Goal: Navigation & Orientation: Find specific page/section

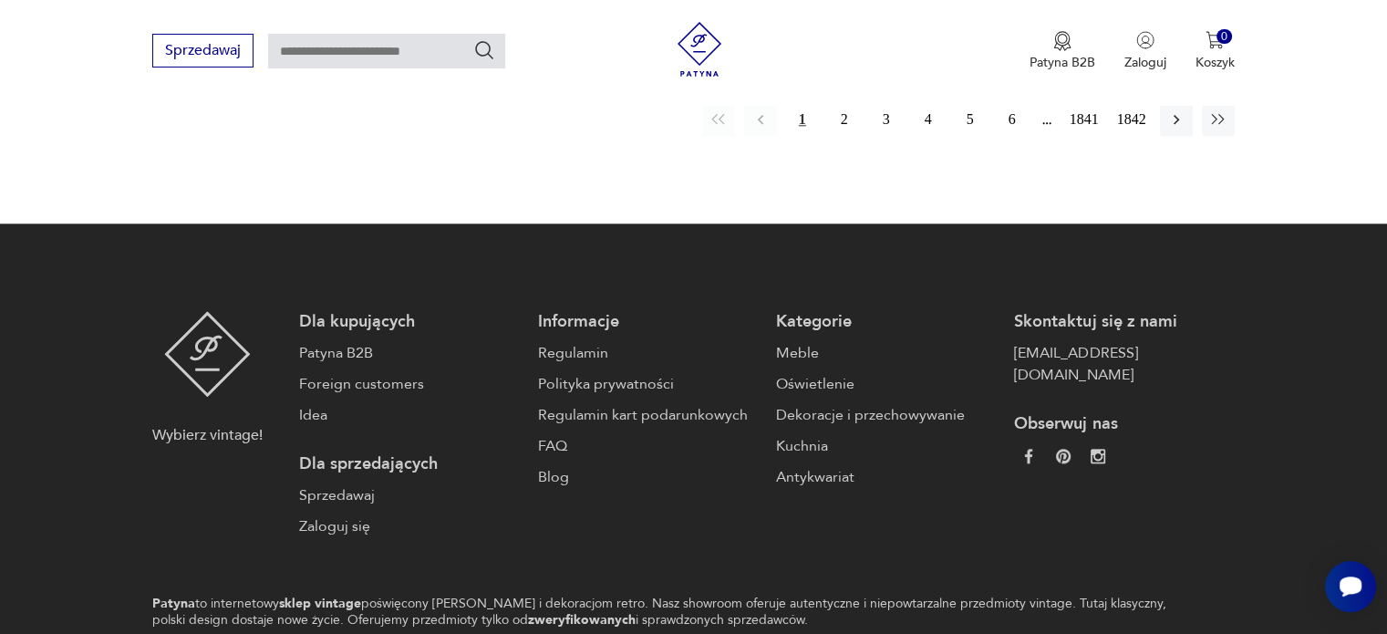
scroll to position [1722, 0]
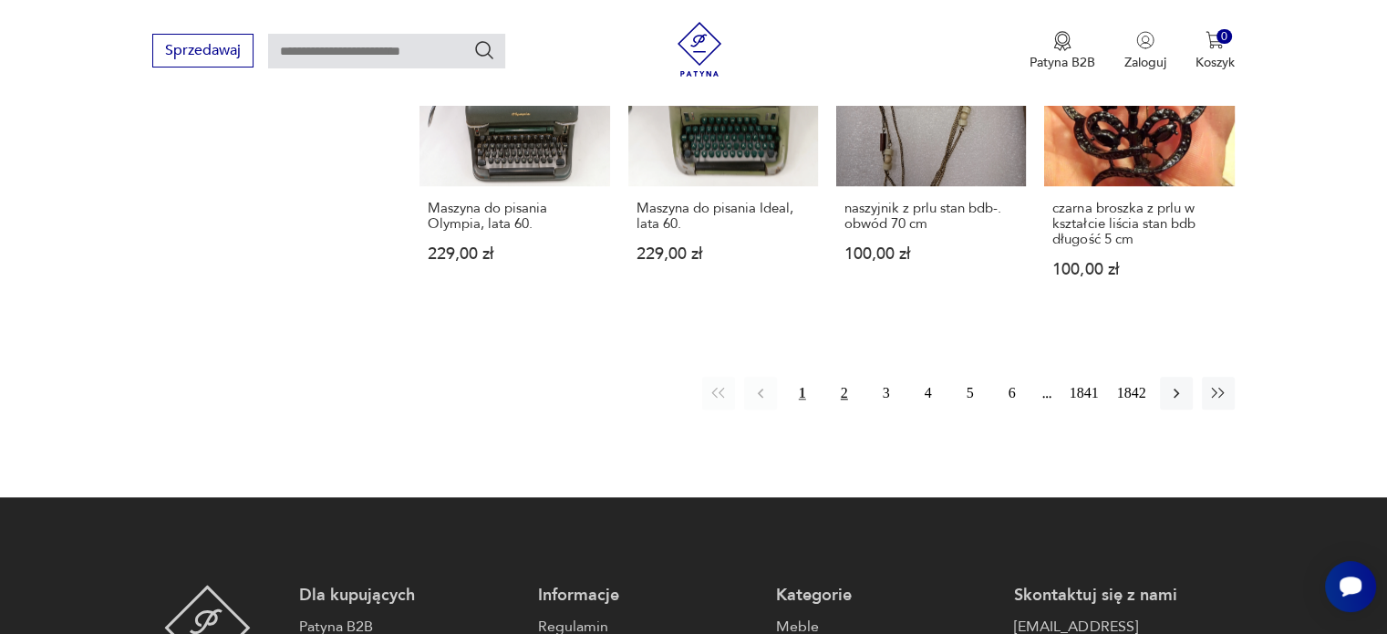
click at [841, 382] on button "2" at bounding box center [844, 393] width 33 height 33
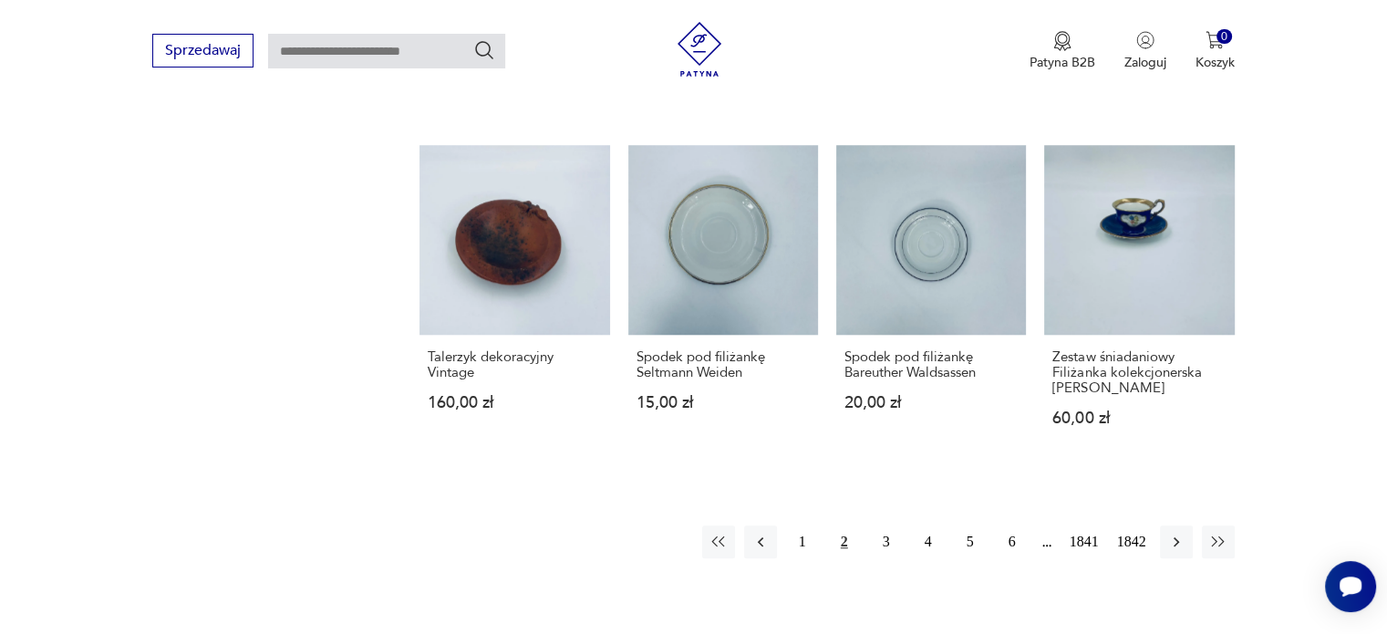
scroll to position [1512, 0]
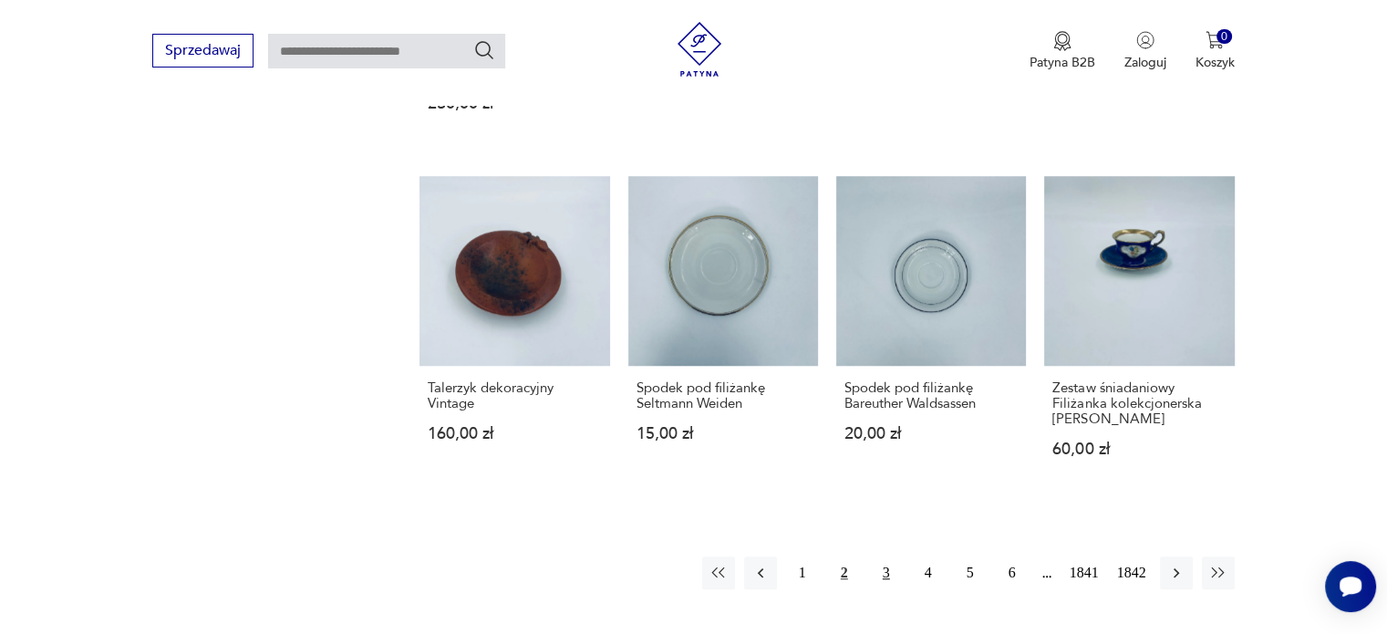
click at [885, 556] on button "3" at bounding box center [886, 572] width 33 height 33
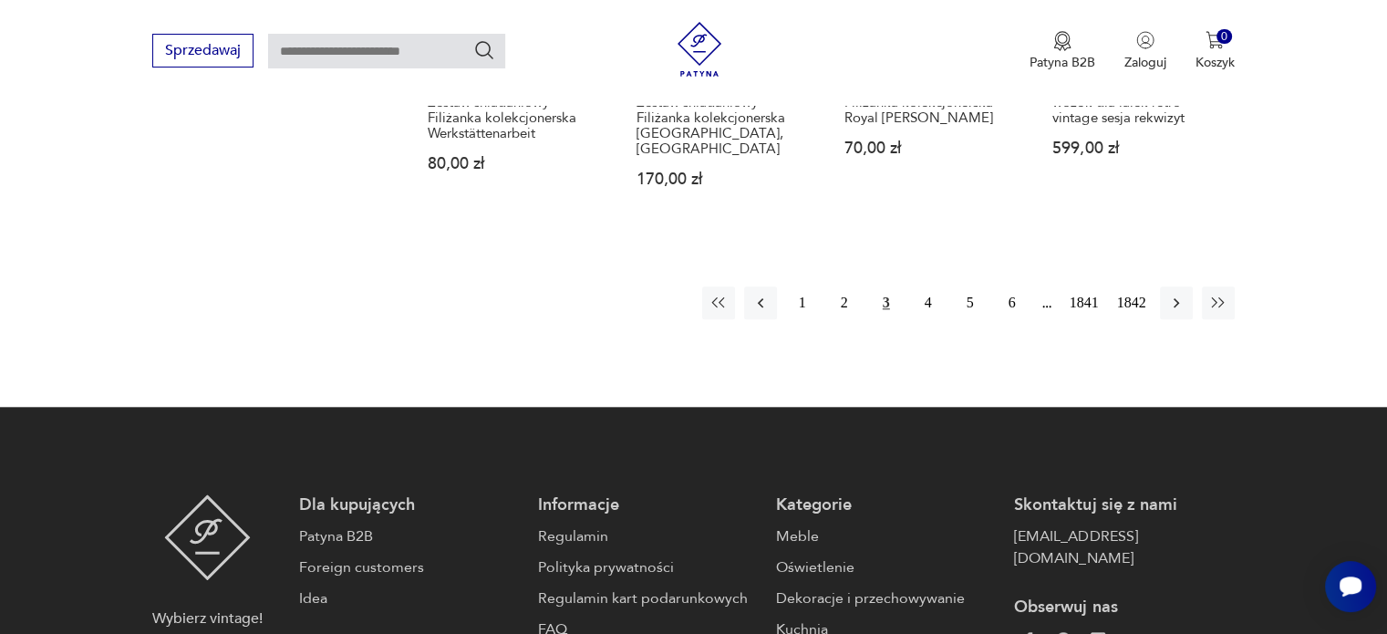
scroll to position [1694, 0]
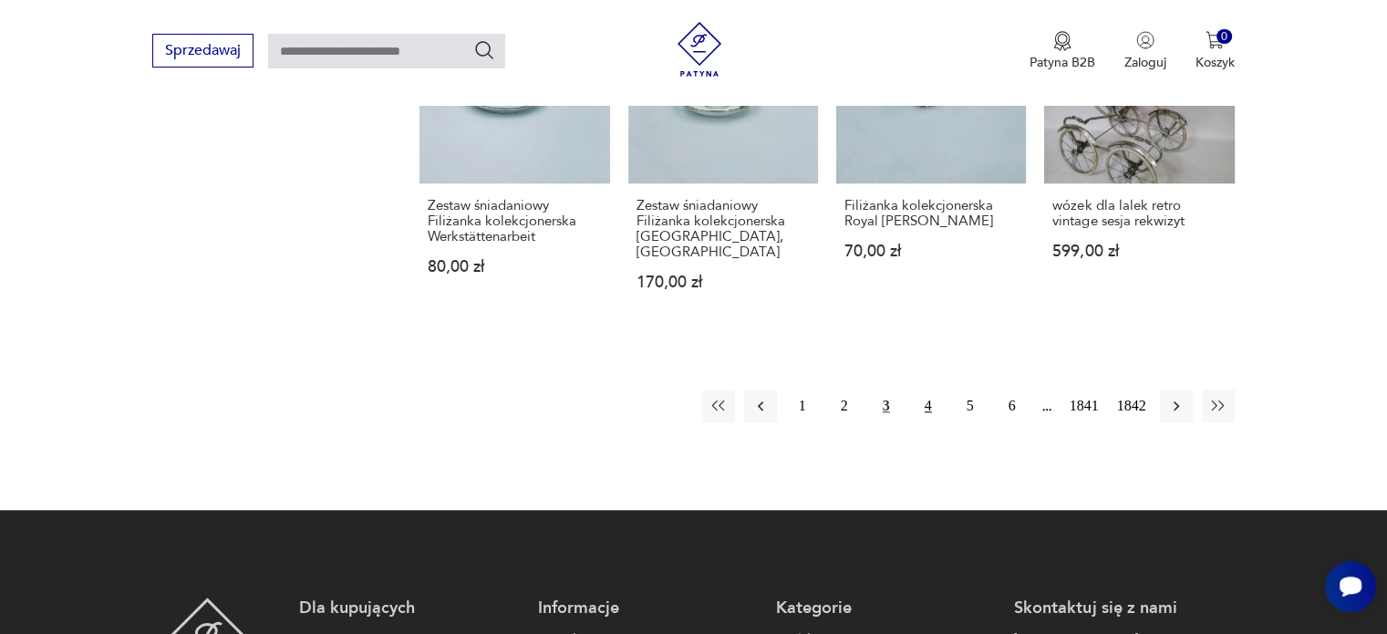
click at [926, 389] on button "4" at bounding box center [928, 405] width 33 height 33
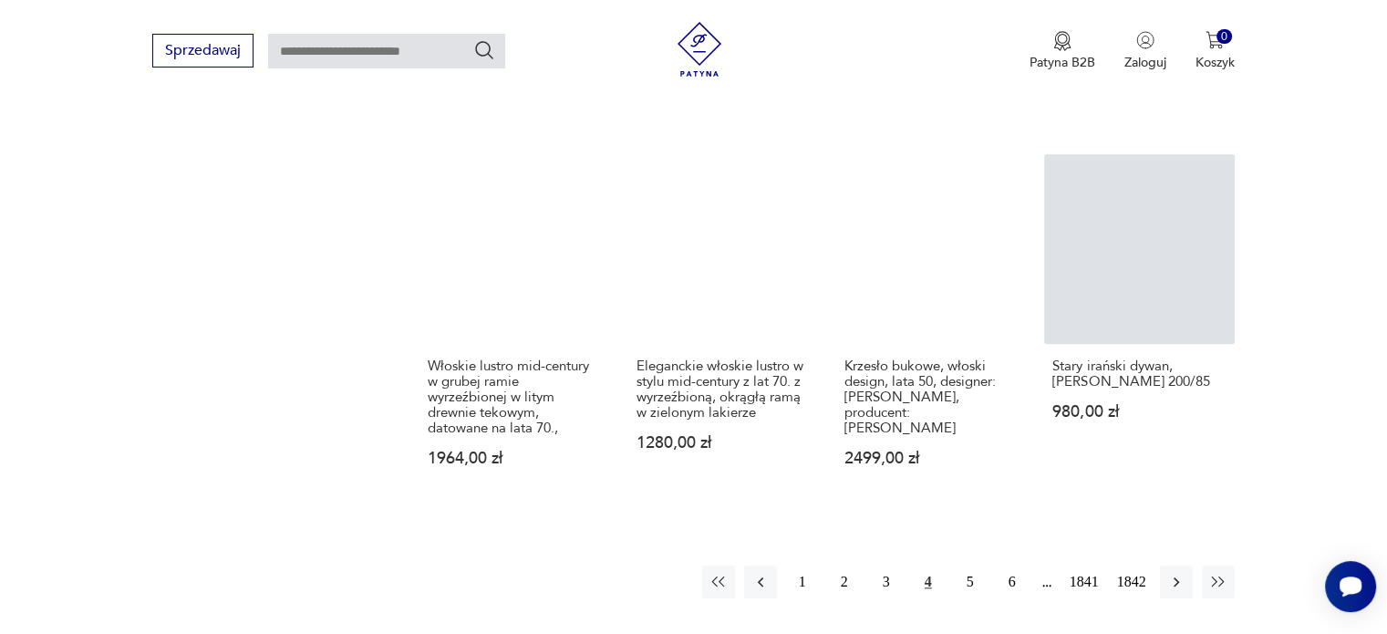
scroll to position [1512, 0]
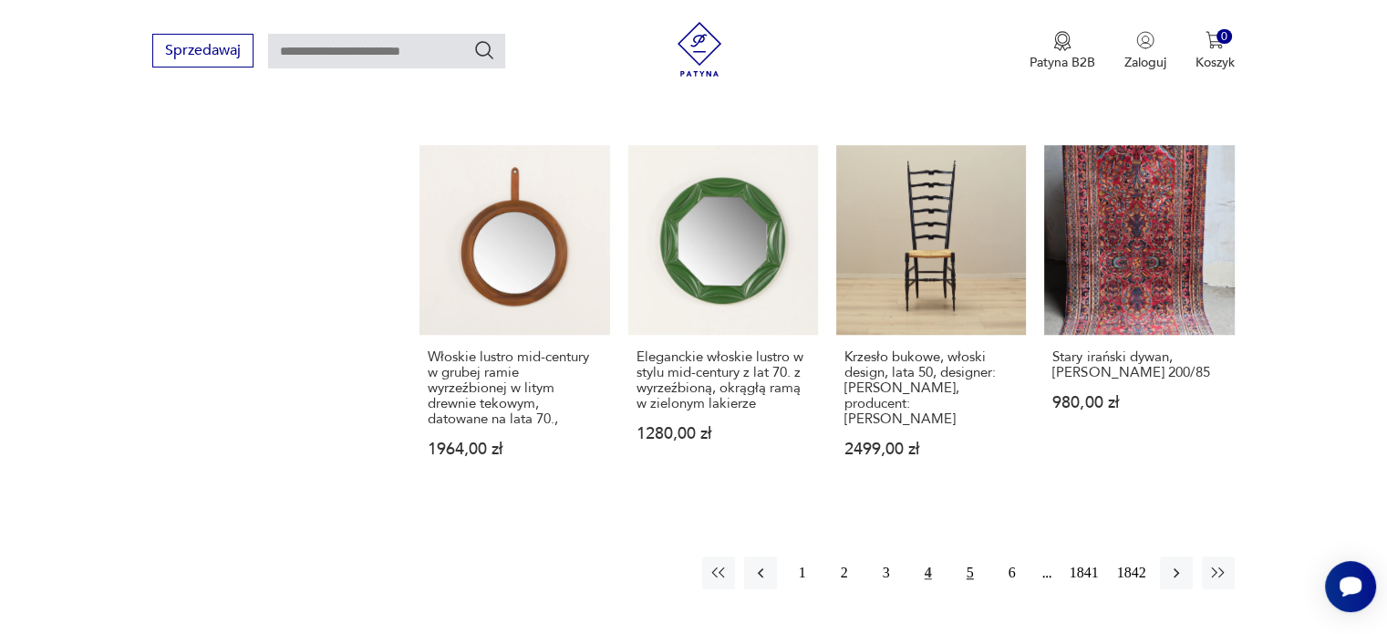
click at [972, 574] on button "5" at bounding box center [970, 572] width 33 height 33
